Goal: Find specific page/section: Find specific page/section

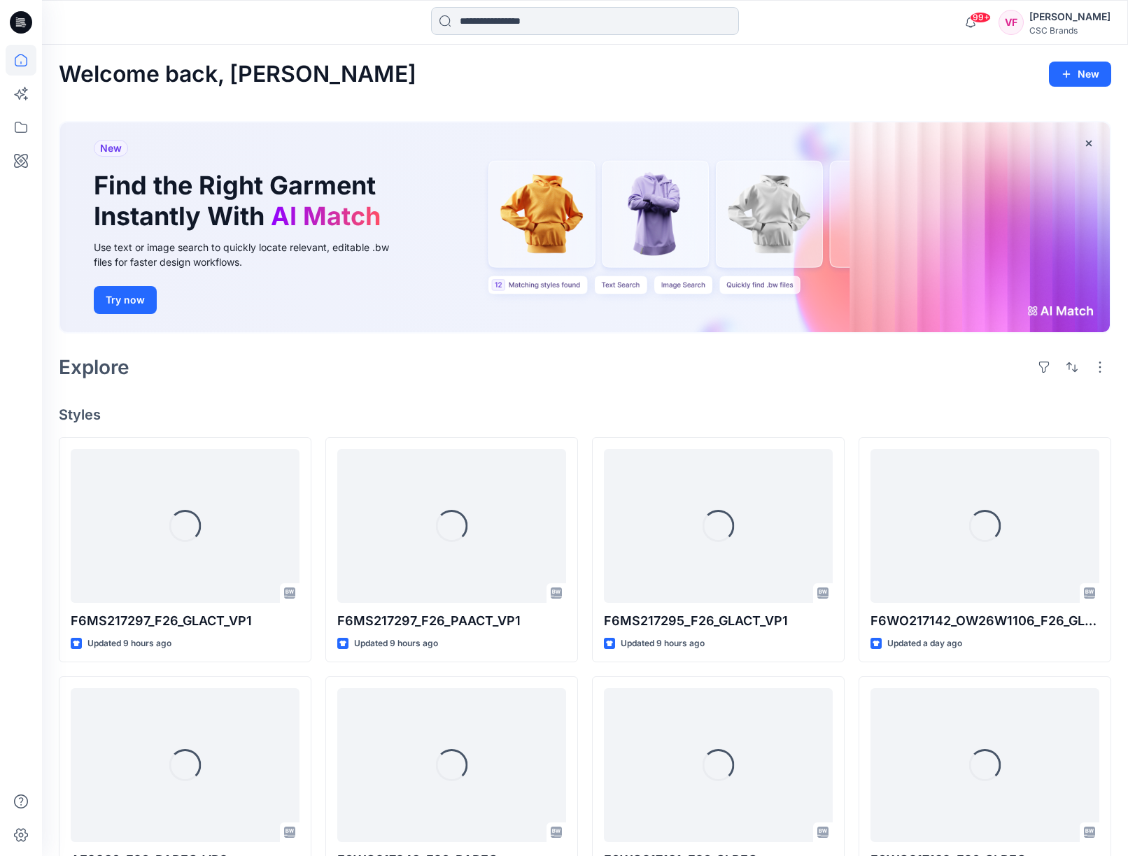
click at [497, 21] on input at bounding box center [585, 21] width 308 height 28
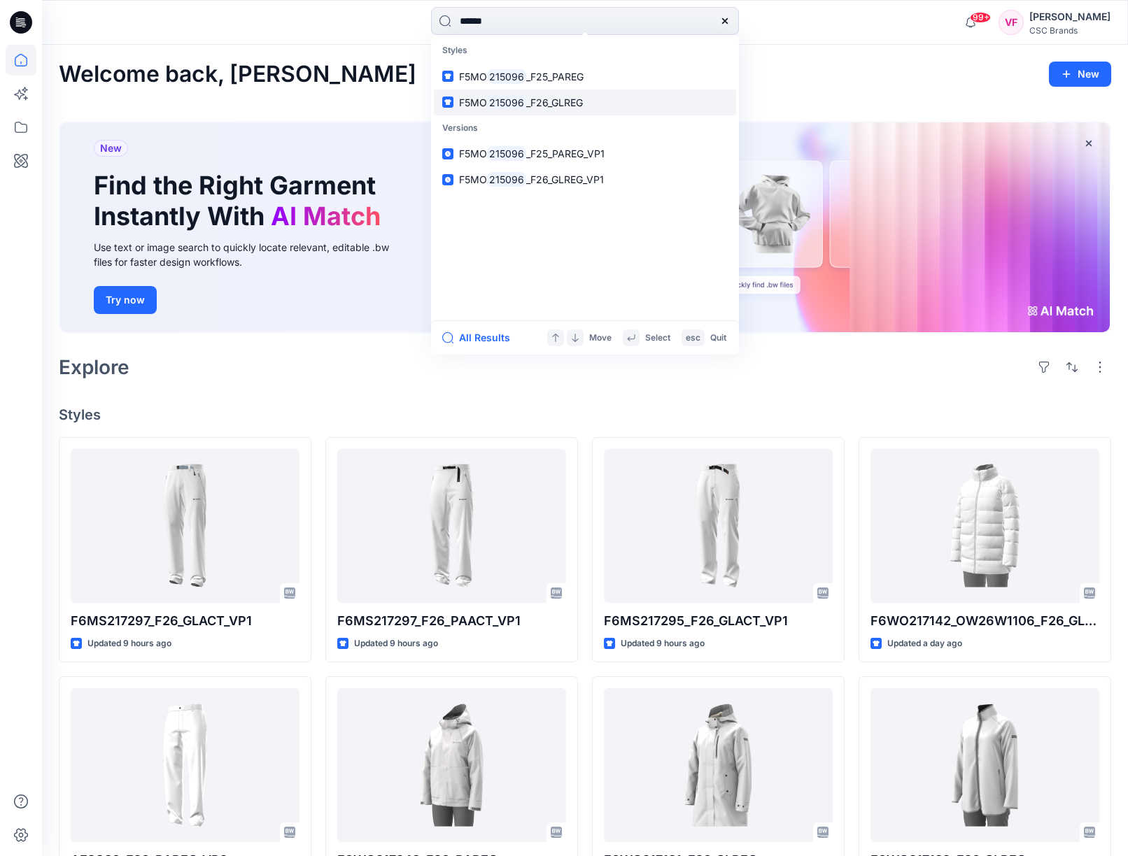
type input "******"
click at [512, 96] on mark "215096" at bounding box center [506, 102] width 39 height 16
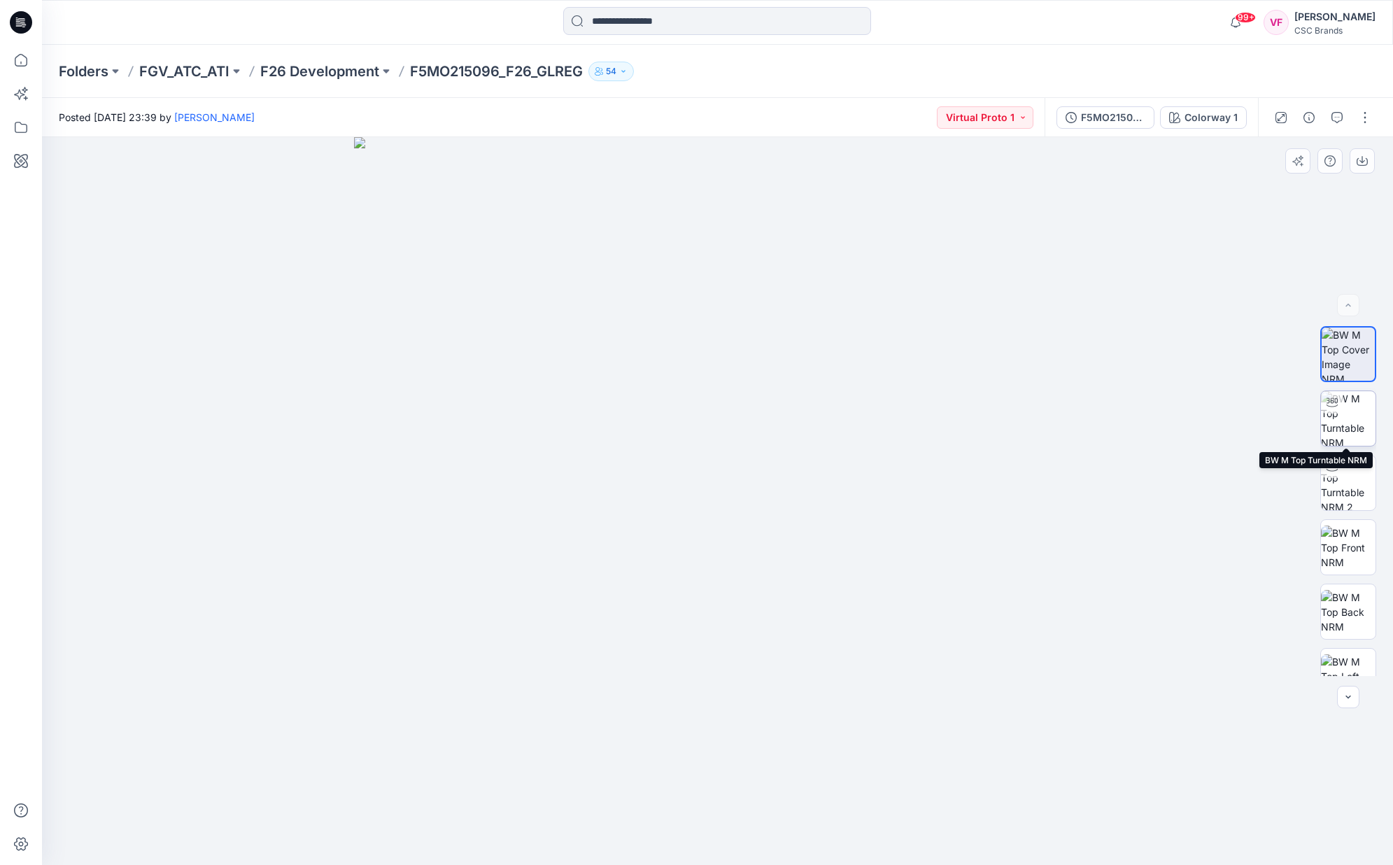
click at [1138, 414] on img at bounding box center [1348, 418] width 55 height 55
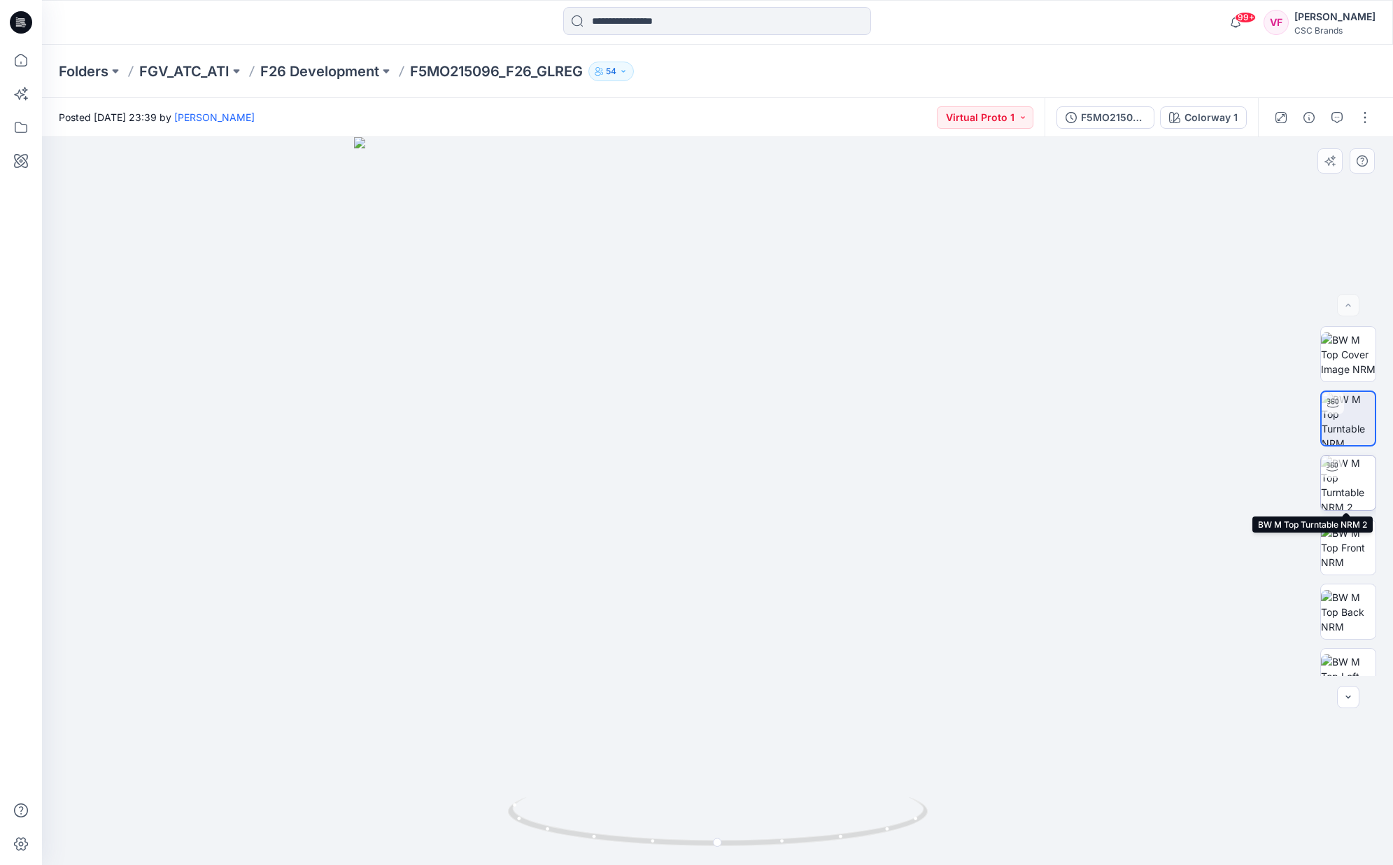
click at [1138, 472] on img at bounding box center [1348, 482] width 55 height 55
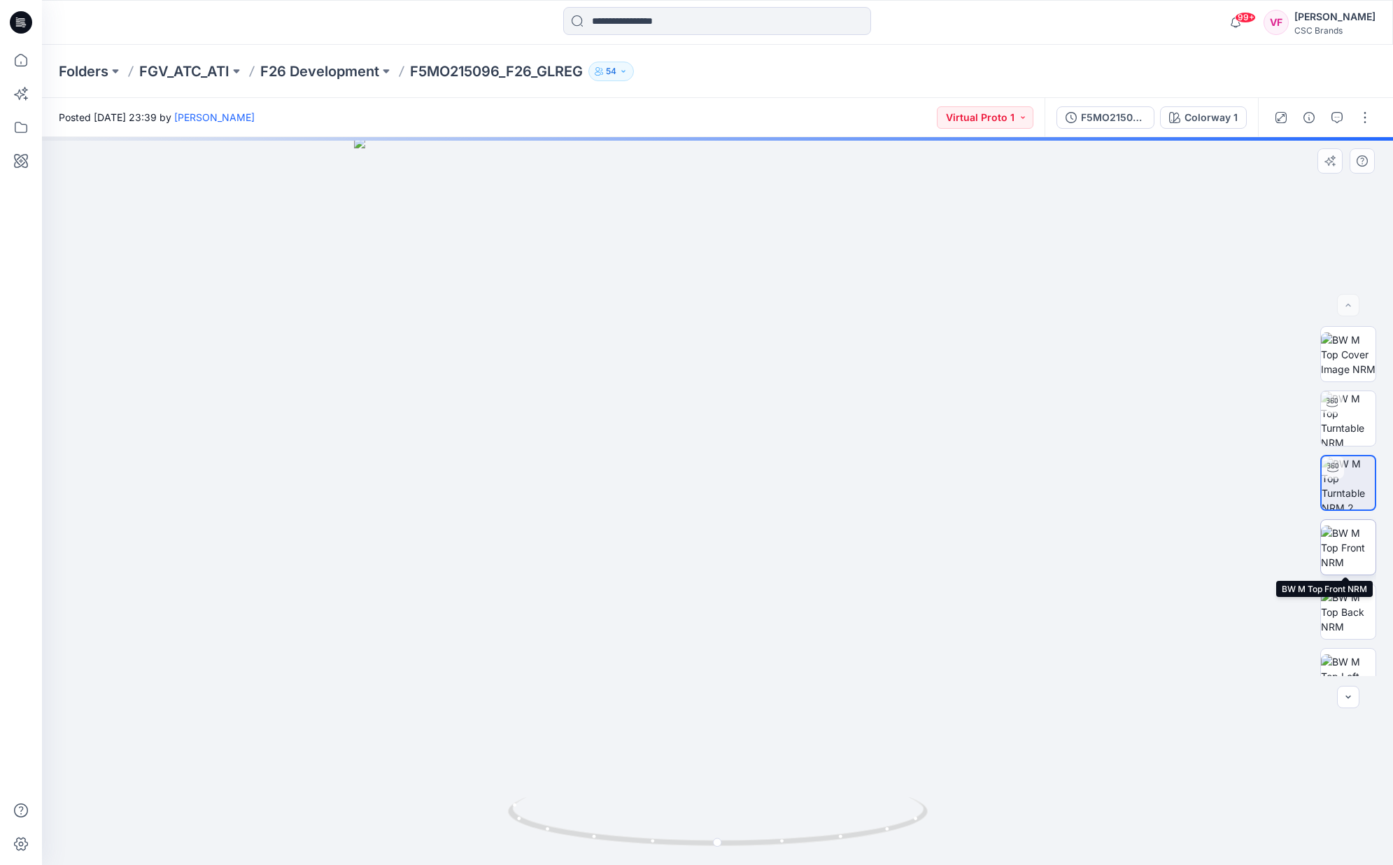
click at [1138, 549] on img at bounding box center [1348, 547] width 55 height 44
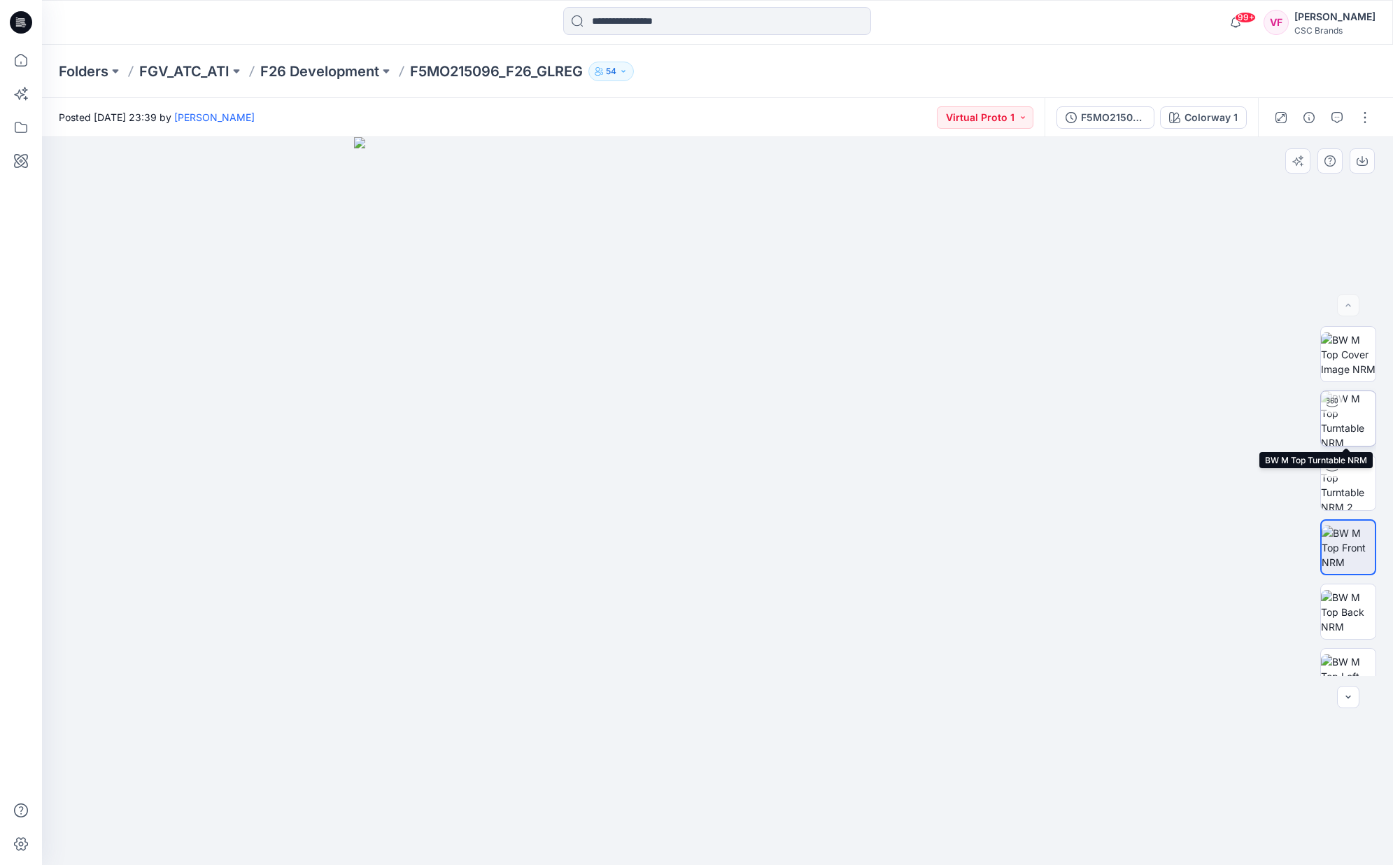
click at [1138, 428] on img at bounding box center [1348, 418] width 55 height 55
drag, startPoint x: 718, startPoint y: 843, endPoint x: 516, endPoint y: 821, distance: 204.0
click at [526, 824] on icon at bounding box center [719, 823] width 423 height 52
click at [285, 385] on div at bounding box center [717, 501] width 1351 height 728
